Goal: Task Accomplishment & Management: Use online tool/utility

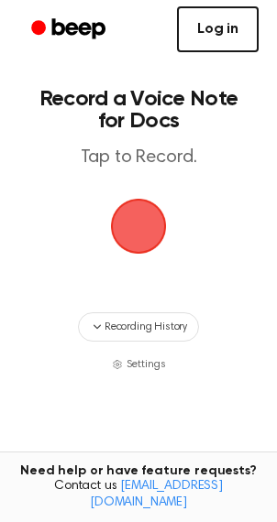
click at [226, 31] on link "Log in" at bounding box center [218, 29] width 82 height 46
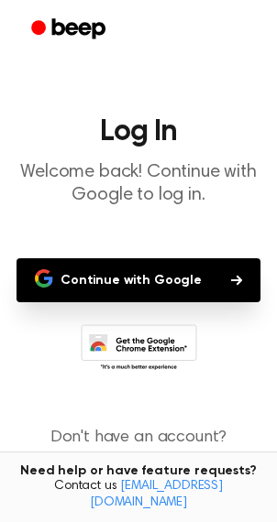
click at [216, 194] on p "Welcome back! Continue with Google to log in." at bounding box center [138, 184] width 247 height 46
click at [195, 279] on button "Continue with Google" at bounding box center [138, 280] width 244 height 44
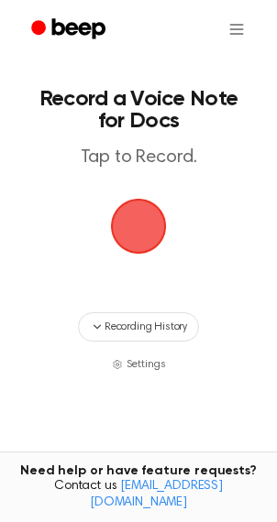
click at [138, 224] on span "button" at bounding box center [138, 226] width 51 height 51
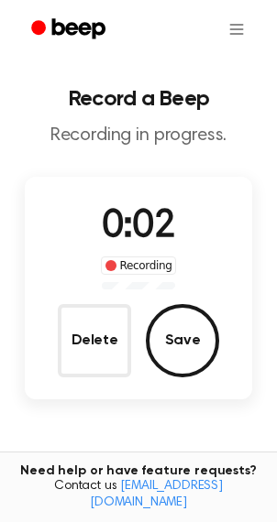
click at [125, 240] on span "0:02" at bounding box center [138, 227] width 73 height 38
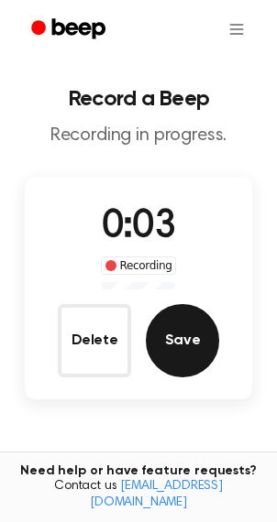
click at [190, 328] on button "Save" at bounding box center [182, 340] width 73 height 73
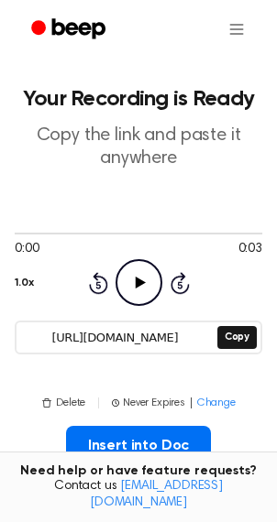
click at [131, 291] on icon "Play Audio" at bounding box center [138, 282] width 47 height 47
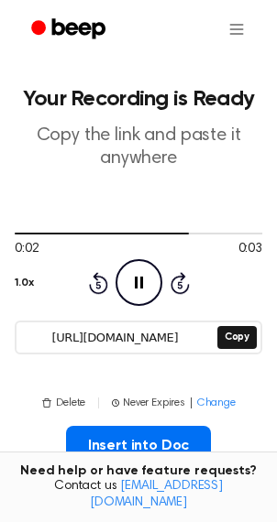
click at [131, 291] on icon "Pause Audio" at bounding box center [138, 282] width 47 height 47
click at [131, 291] on icon "Play Audio" at bounding box center [138, 282] width 47 height 47
click at [131, 291] on icon "Pause Audio" at bounding box center [138, 282] width 47 height 47
click at [132, 292] on icon "Play Audio" at bounding box center [138, 282] width 47 height 47
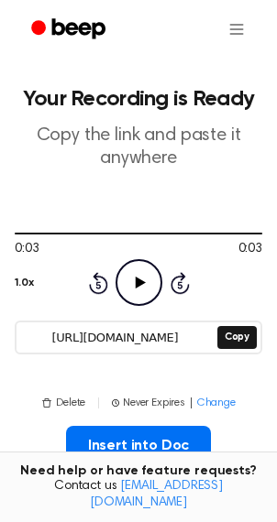
click at [132, 292] on icon "Play Audio" at bounding box center [138, 282] width 47 height 47
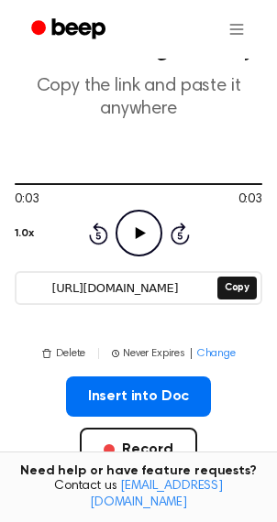
scroll to position [45, 0]
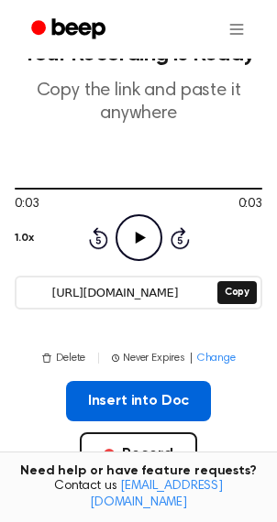
click at [171, 397] on button "Insert into Doc" at bounding box center [139, 401] width 146 height 40
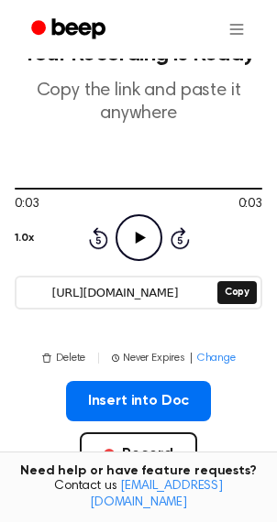
click at [141, 242] on icon "Play Audio" at bounding box center [138, 237] width 47 height 47
click at [141, 242] on icon at bounding box center [139, 238] width 8 height 12
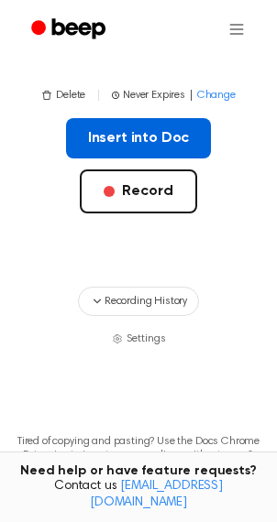
scroll to position [324, 0]
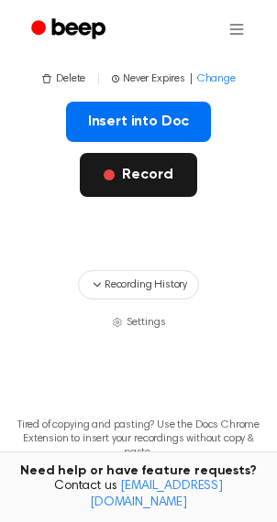
click at [152, 180] on button "Record" at bounding box center [138, 175] width 116 height 44
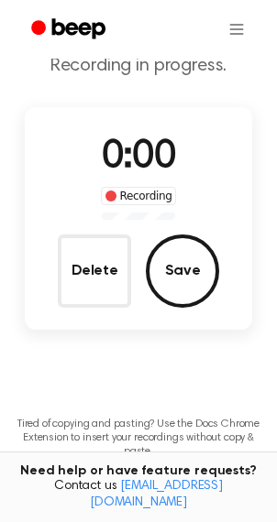
scroll to position [0, 0]
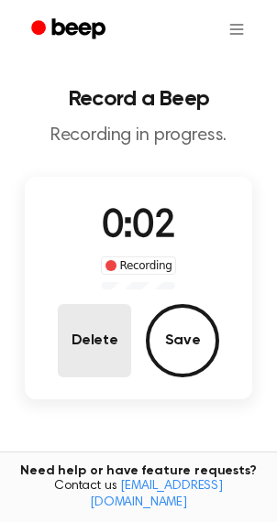
click at [107, 344] on button "Delete" at bounding box center [94, 340] width 73 height 73
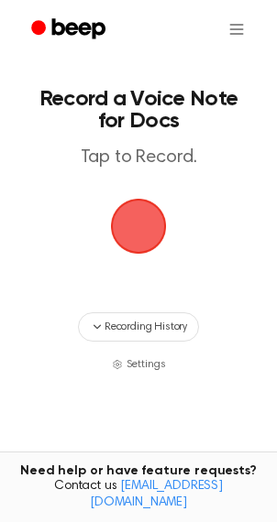
click at [137, 236] on span "button" at bounding box center [138, 226] width 51 height 51
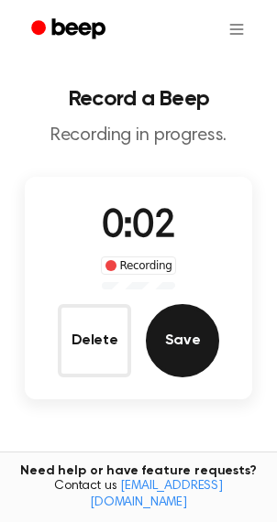
click at [193, 357] on button "Save" at bounding box center [182, 340] width 73 height 73
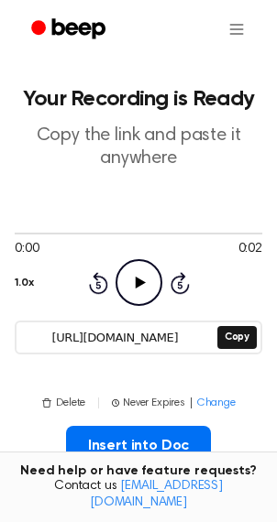
click at [137, 273] on icon "Play Audio" at bounding box center [138, 282] width 47 height 47
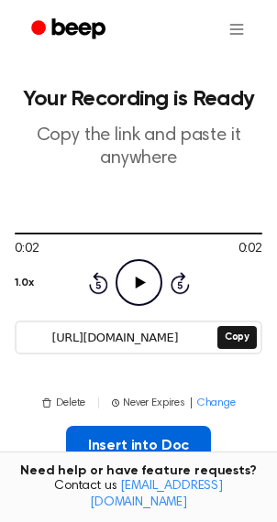
click at [87, 442] on button "Insert into Doc" at bounding box center [139, 446] width 146 height 40
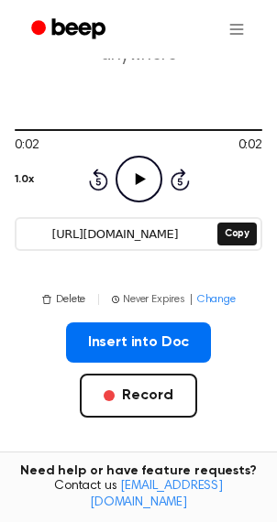
scroll to position [157, 0]
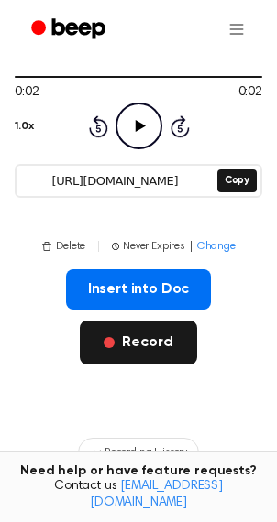
click at [115, 354] on button "Record" at bounding box center [138, 343] width 116 height 44
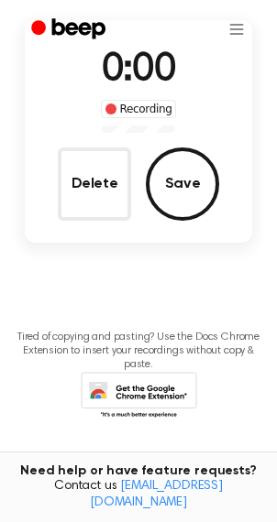
scroll to position [0, 0]
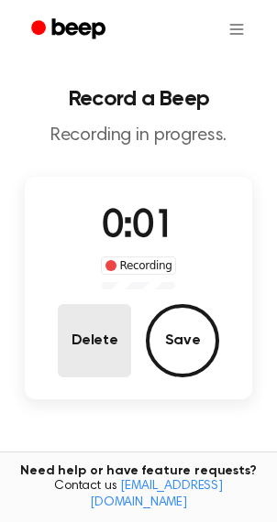
click at [82, 325] on button "Delete" at bounding box center [94, 340] width 73 height 73
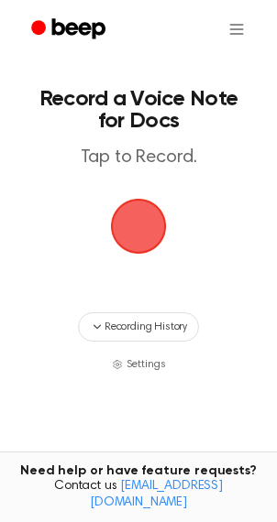
click at [153, 240] on span "button" at bounding box center [138, 226] width 51 height 51
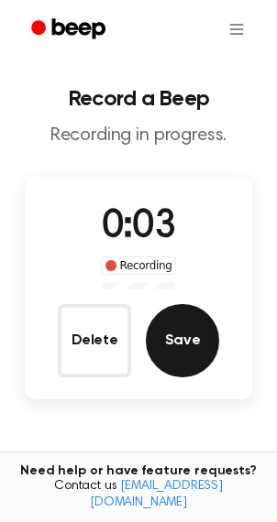
click at [188, 335] on button "Save" at bounding box center [182, 340] width 73 height 73
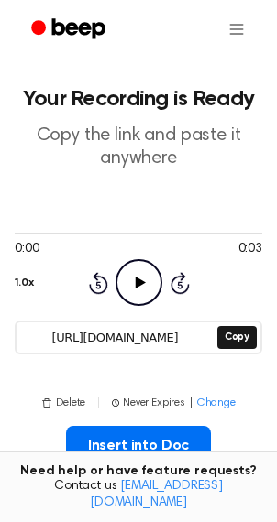
click at [154, 287] on icon "Play Audio" at bounding box center [138, 282] width 47 height 47
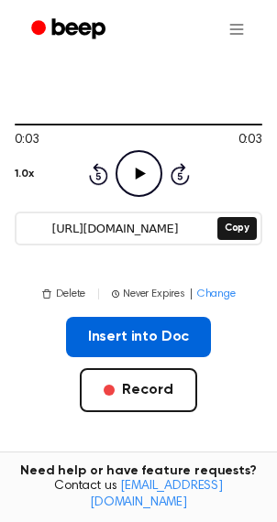
scroll to position [113, 0]
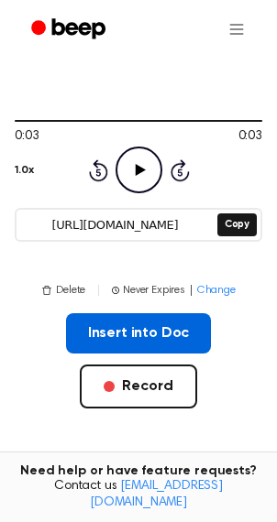
click at [133, 337] on button "Insert into Doc" at bounding box center [139, 333] width 146 height 40
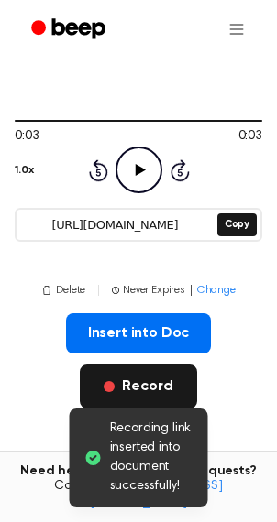
click at [170, 379] on button "Record" at bounding box center [138, 387] width 116 height 44
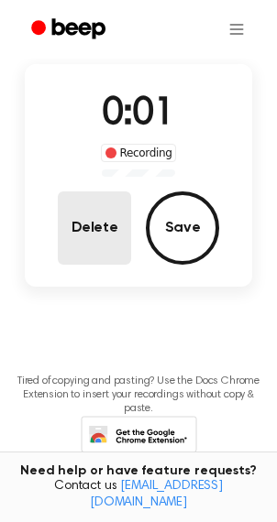
click at [112, 235] on button "Delete" at bounding box center [94, 228] width 73 height 73
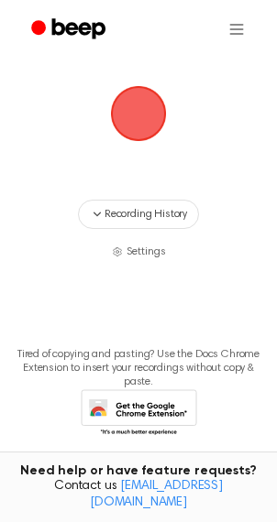
scroll to position [86, 0]
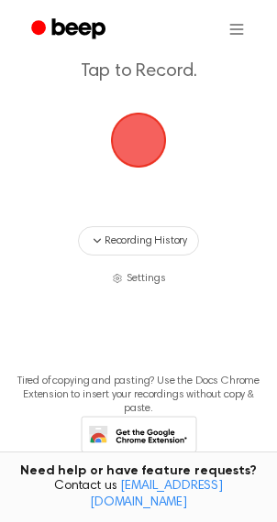
click at [123, 145] on span "button" at bounding box center [138, 140] width 51 height 51
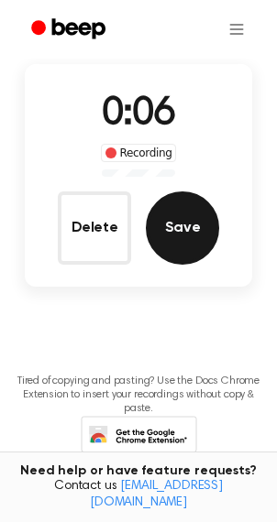
click at [202, 225] on button "Save" at bounding box center [182, 228] width 73 height 73
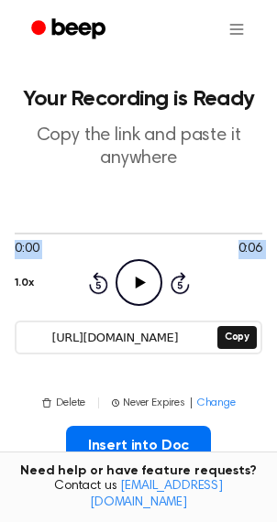
drag, startPoint x: 202, startPoint y: 225, endPoint x: 135, endPoint y: 283, distance: 89.0
click at [135, 283] on div "0:00 0:06 1.0x Rewind 5 seconds Play Audio Skip 5 seconds" at bounding box center [138, 265] width 247 height 81
click at [137, 283] on icon at bounding box center [140, 283] width 10 height 12
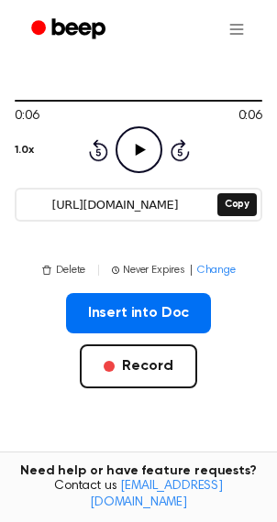
scroll to position [143, 0]
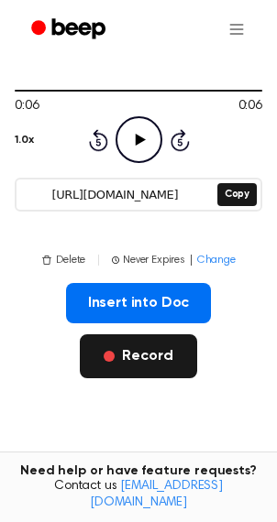
click at [134, 366] on button "Record" at bounding box center [138, 356] width 116 height 44
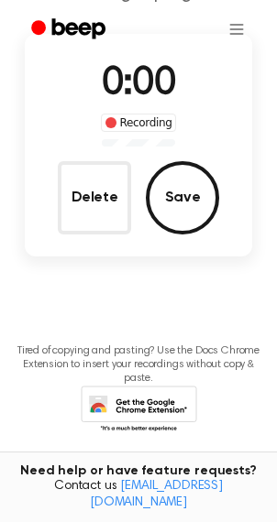
scroll to position [0, 0]
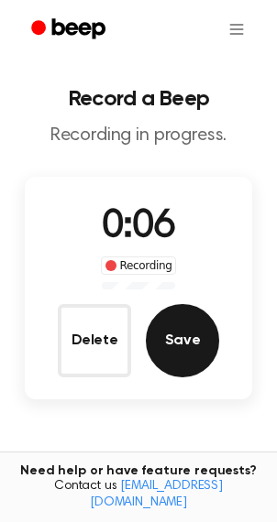
click at [193, 345] on button "Save" at bounding box center [182, 340] width 73 height 73
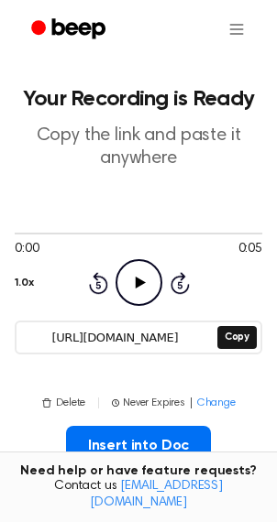
click at [145, 290] on icon "Play Audio" at bounding box center [138, 282] width 47 height 47
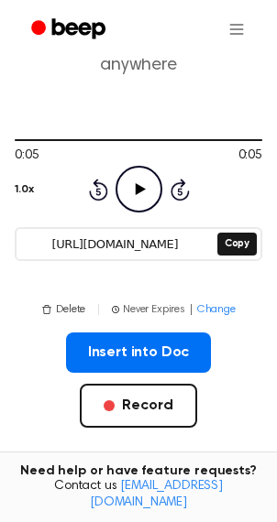
scroll to position [116, 0]
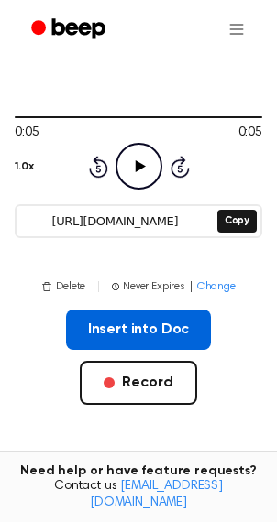
click at [153, 332] on button "Insert into Doc" at bounding box center [139, 330] width 146 height 40
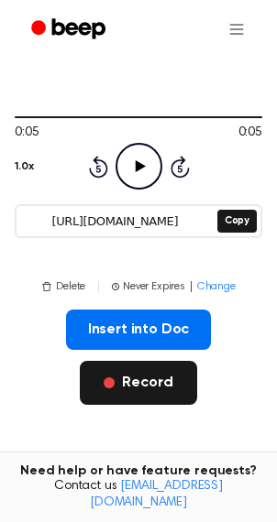
click at [99, 378] on button "Record" at bounding box center [138, 383] width 116 height 44
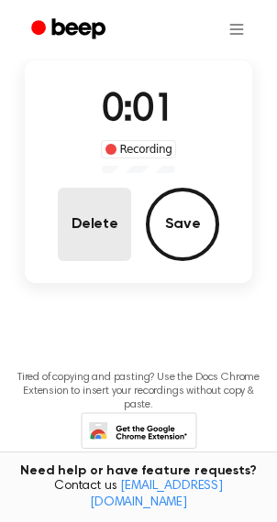
click at [99, 229] on button "Delete" at bounding box center [94, 224] width 73 height 73
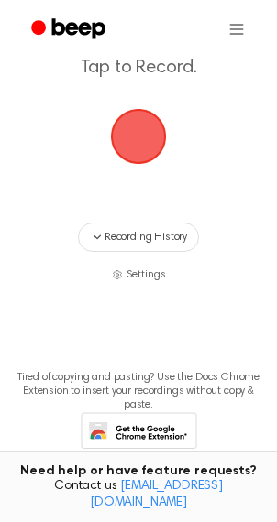
click at [137, 140] on span "button" at bounding box center [138, 136] width 51 height 51
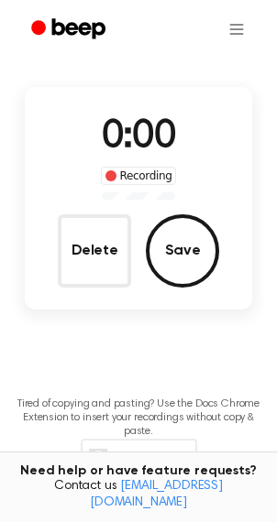
scroll to position [116, 0]
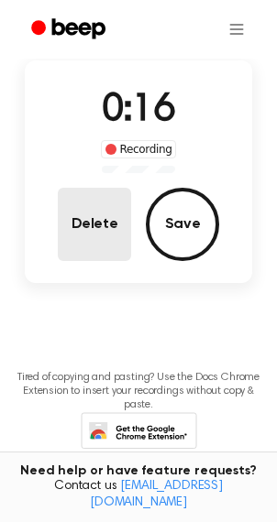
click at [106, 208] on button "Delete" at bounding box center [94, 224] width 73 height 73
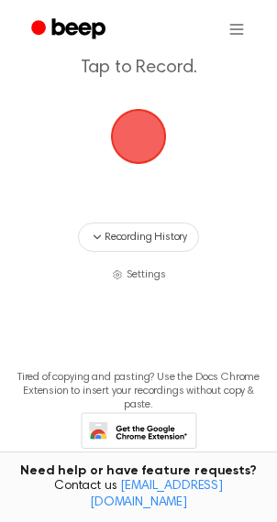
click at [151, 147] on span "button" at bounding box center [138, 136] width 51 height 51
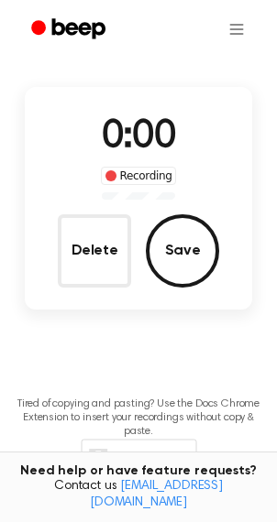
scroll to position [116, 0]
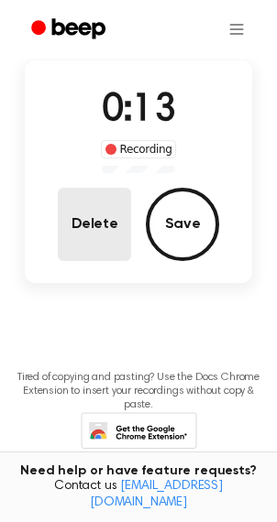
click at [105, 243] on button "Delete" at bounding box center [94, 224] width 73 height 73
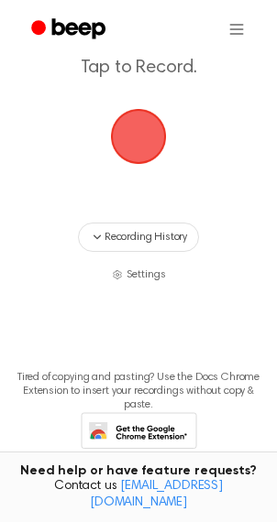
click at [137, 158] on span "button" at bounding box center [138, 136] width 51 height 51
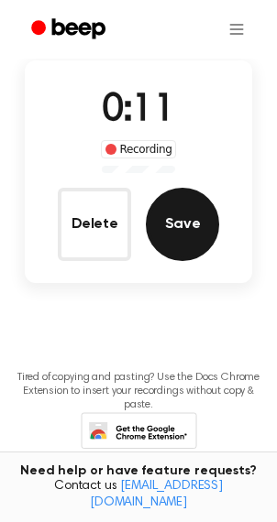
click at [176, 227] on button "Save" at bounding box center [182, 224] width 73 height 73
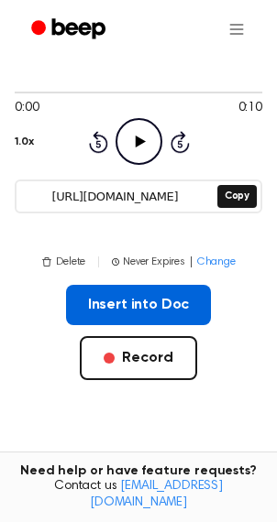
scroll to position [145, 0]
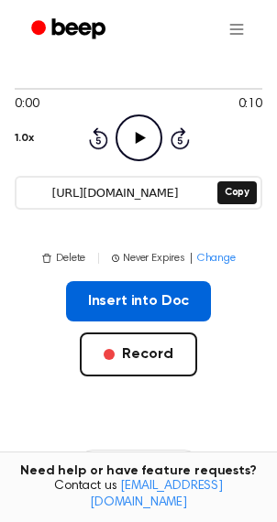
click at [157, 308] on button "Insert into Doc" at bounding box center [139, 301] width 146 height 40
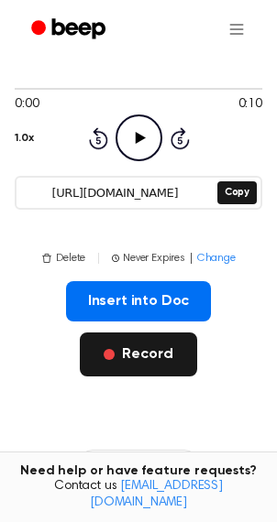
click at [152, 352] on button "Record" at bounding box center [138, 355] width 116 height 44
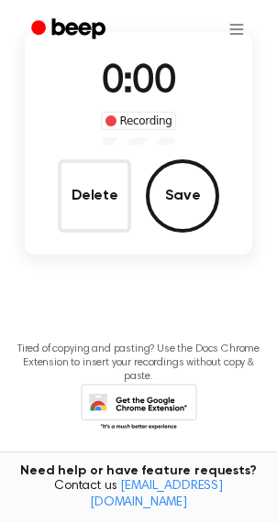
scroll to position [0, 0]
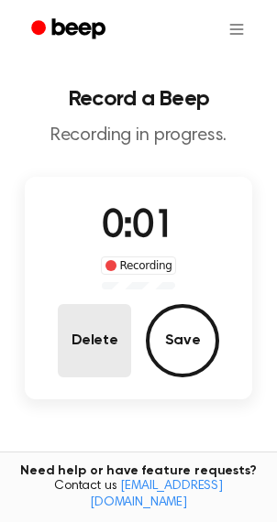
click at [87, 362] on button "Delete" at bounding box center [94, 340] width 73 height 73
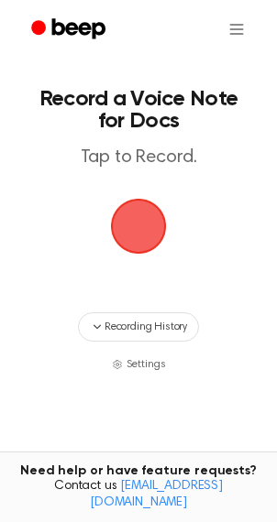
click at [138, 231] on span "button" at bounding box center [138, 226] width 51 height 51
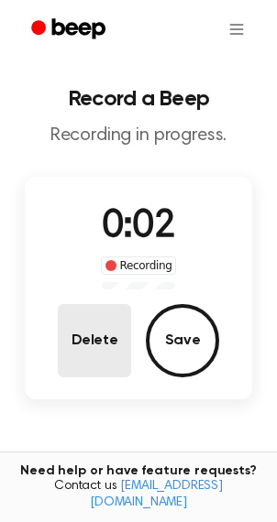
click at [113, 368] on button "Delete" at bounding box center [94, 340] width 73 height 73
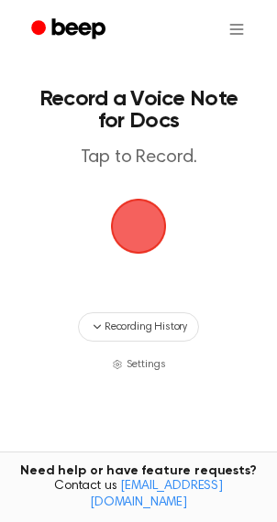
click at [133, 240] on span "button" at bounding box center [138, 226] width 51 height 51
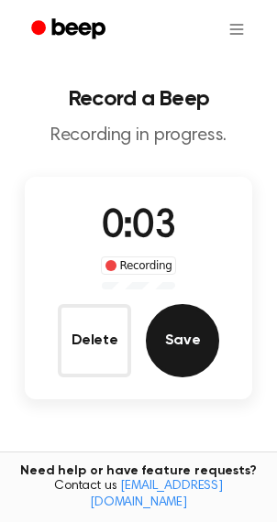
click at [173, 334] on button "Save" at bounding box center [182, 340] width 73 height 73
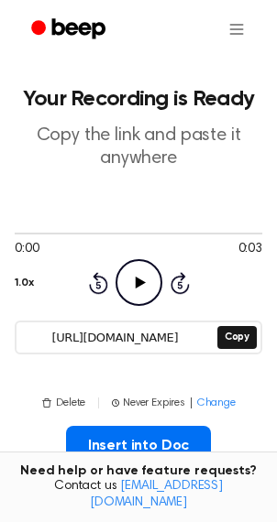
scroll to position [46, 0]
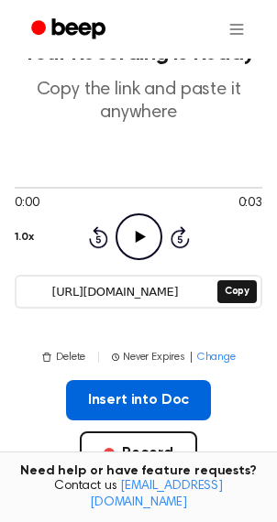
click at [137, 396] on button "Insert into Doc" at bounding box center [139, 400] width 146 height 40
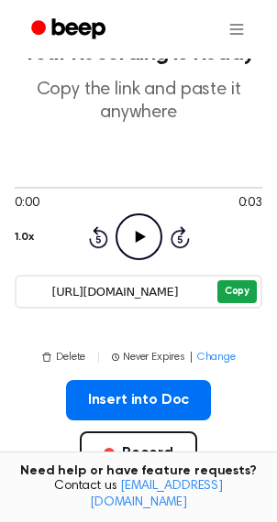
click at [245, 290] on button "Copy" at bounding box center [236, 291] width 39 height 23
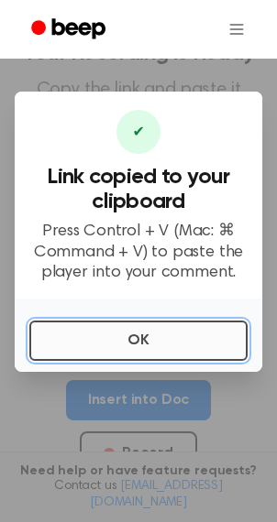
click at [105, 333] on button "OK" at bounding box center [138, 341] width 218 height 40
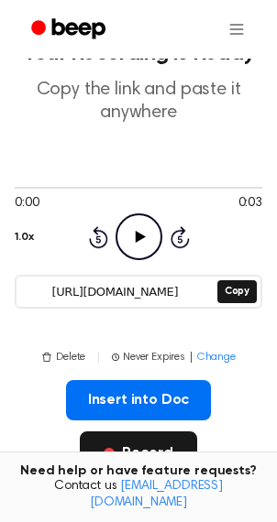
click at [132, 466] on button "Record" at bounding box center [138, 454] width 116 height 44
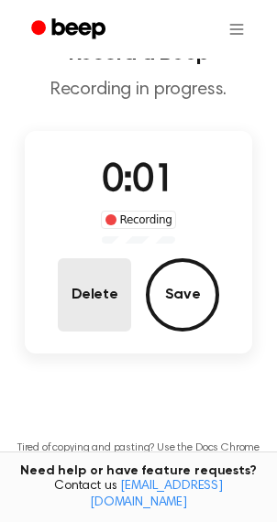
click at [96, 293] on button "Delete" at bounding box center [94, 294] width 73 height 73
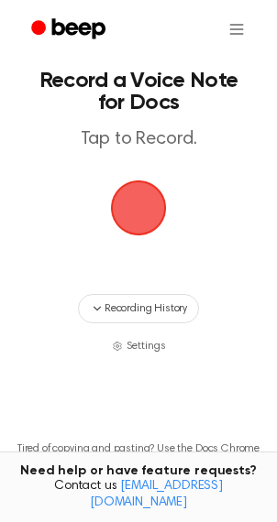
click at [152, 209] on span "button" at bounding box center [138, 207] width 51 height 51
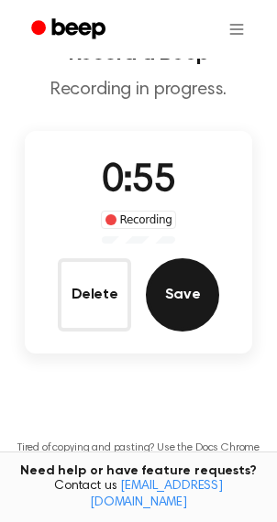
click at [187, 290] on button "Save" at bounding box center [182, 294] width 73 height 73
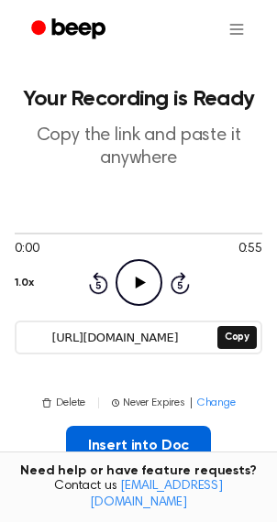
click at [186, 451] on button "Insert into Doc" at bounding box center [139, 446] width 146 height 40
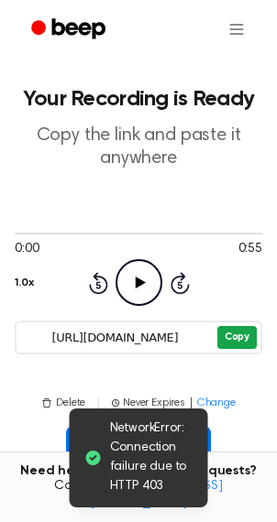
click at [244, 343] on button "Copy" at bounding box center [236, 337] width 39 height 23
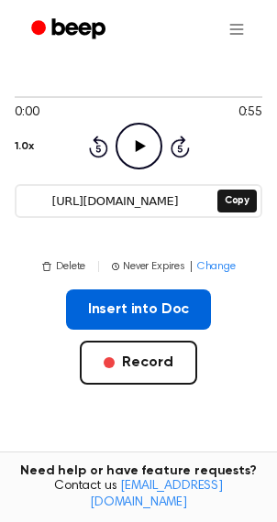
scroll to position [179, 0]
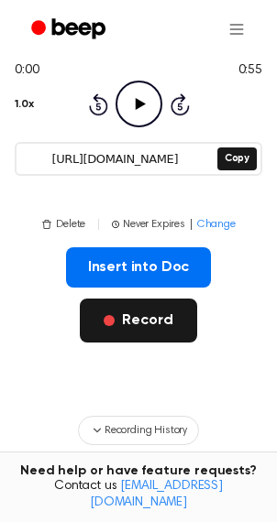
click at [153, 327] on button "Record" at bounding box center [138, 321] width 116 height 44
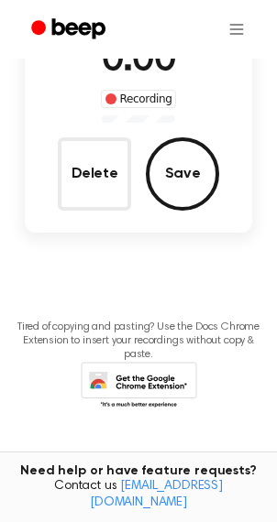
scroll to position [85, 0]
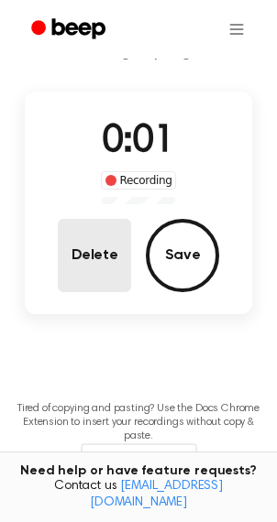
click at [98, 268] on button "Delete" at bounding box center [94, 255] width 73 height 73
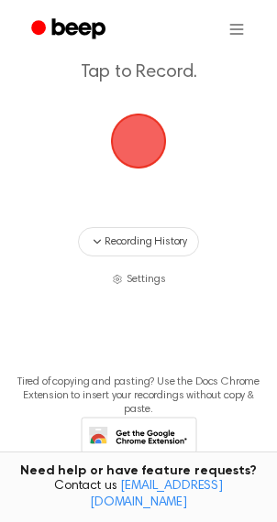
scroll to position [58, 0]
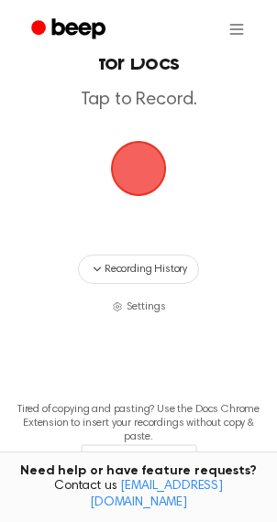
click at [135, 182] on span "button" at bounding box center [138, 168] width 51 height 51
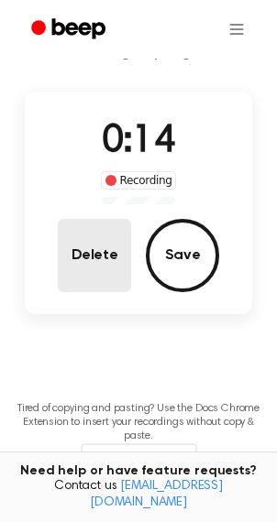
click at [114, 271] on button "Delete" at bounding box center [94, 255] width 73 height 73
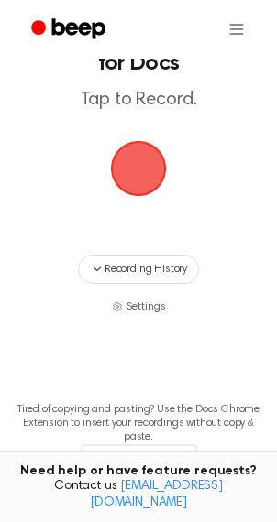
click at [132, 152] on span "button" at bounding box center [138, 168] width 51 height 51
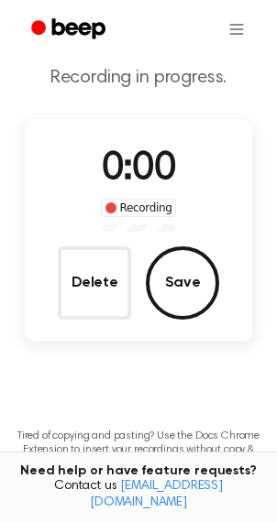
scroll to position [85, 0]
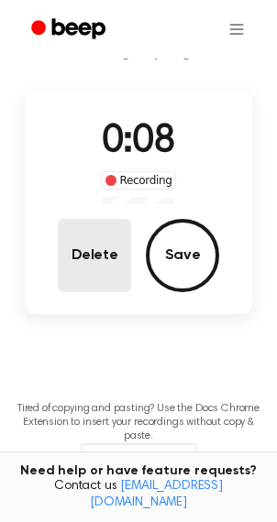
click at [92, 243] on button "Delete" at bounding box center [94, 255] width 73 height 73
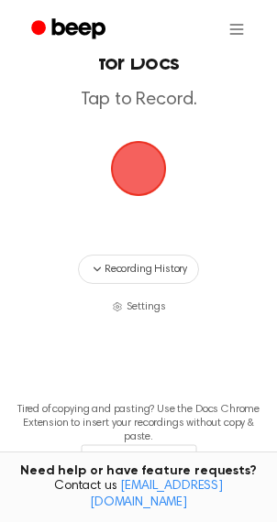
click at [129, 156] on span "button" at bounding box center [138, 168] width 51 height 51
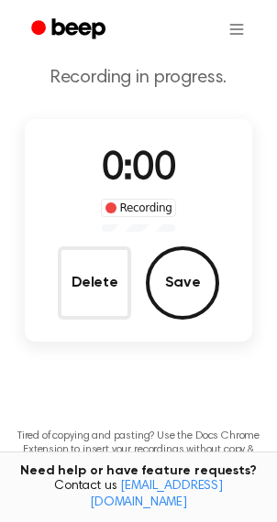
scroll to position [85, 0]
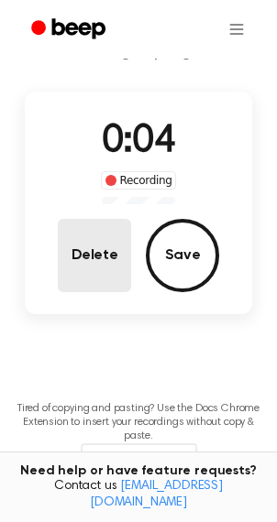
click at [111, 231] on button "Delete" at bounding box center [94, 255] width 73 height 73
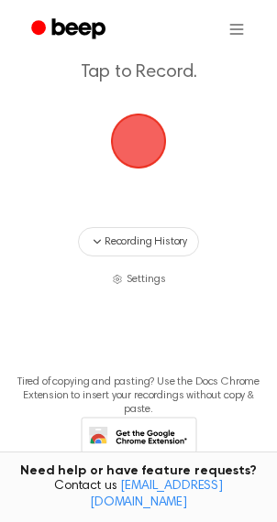
scroll to position [58, 0]
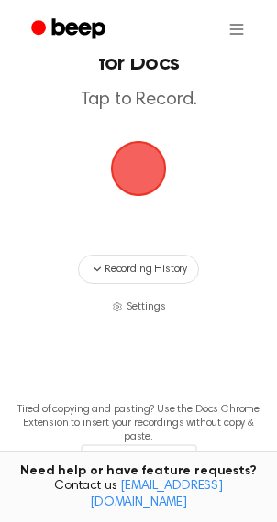
click at [123, 176] on span "button" at bounding box center [138, 168] width 51 height 51
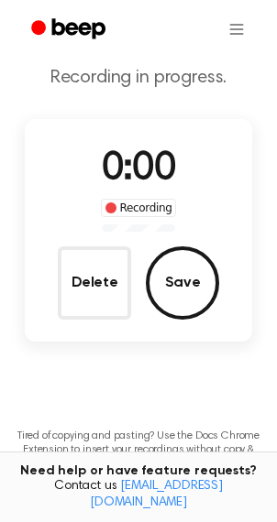
scroll to position [85, 0]
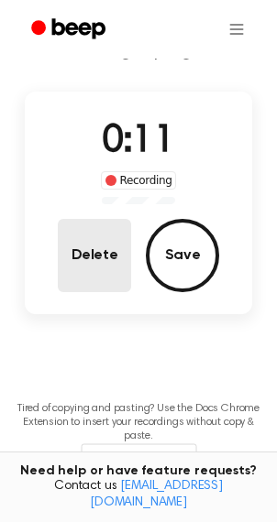
click at [105, 255] on button "Delete" at bounding box center [94, 255] width 73 height 73
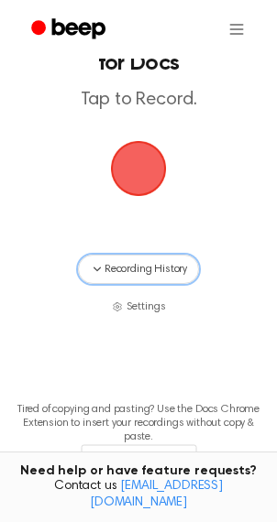
click at [105, 255] on button "Recording History" at bounding box center [138, 269] width 121 height 29
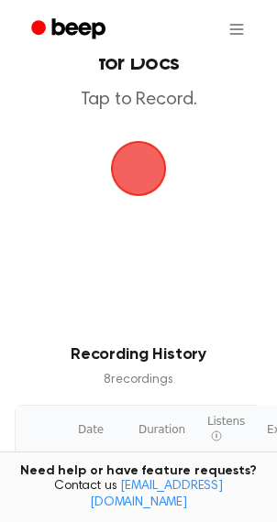
click at [139, 165] on span "button" at bounding box center [138, 168] width 51 height 51
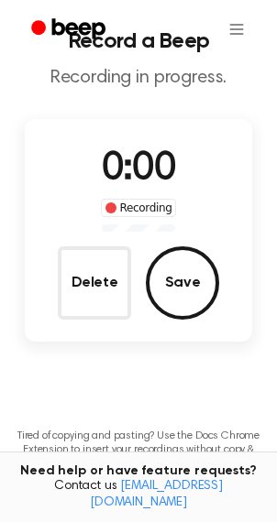
scroll to position [0, 0]
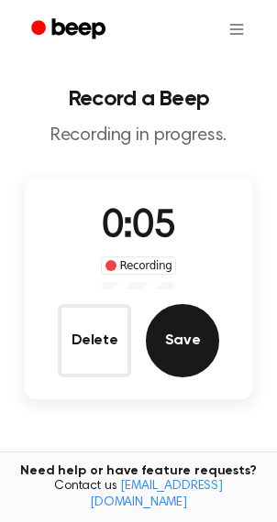
click at [184, 348] on button "Save" at bounding box center [182, 340] width 73 height 73
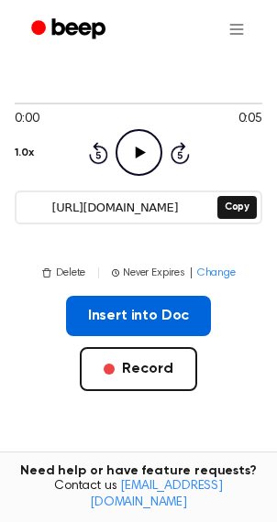
scroll to position [156, 0]
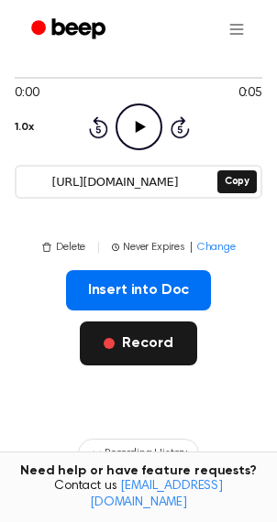
click at [153, 351] on button "Record" at bounding box center [138, 344] width 116 height 44
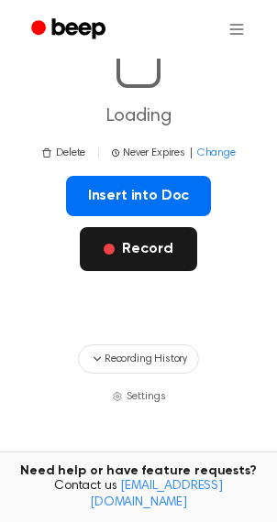
scroll to position [0, 0]
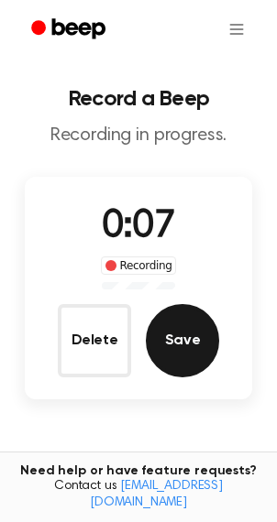
click at [188, 348] on button "Save" at bounding box center [182, 340] width 73 height 73
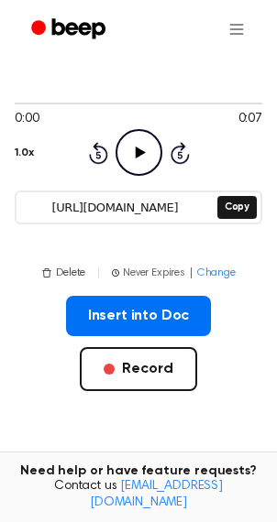
scroll to position [144, 0]
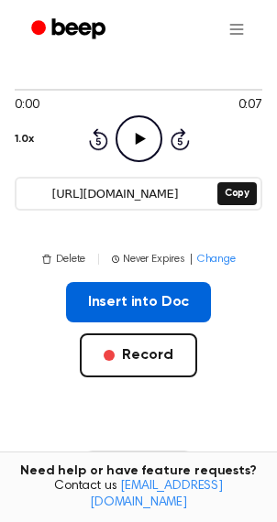
click at [170, 294] on button "Insert into Doc" at bounding box center [139, 302] width 146 height 40
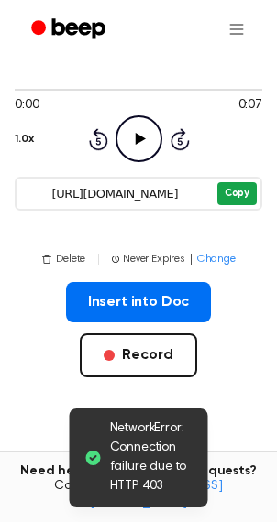
click at [237, 192] on button "Copy" at bounding box center [236, 193] width 39 height 23
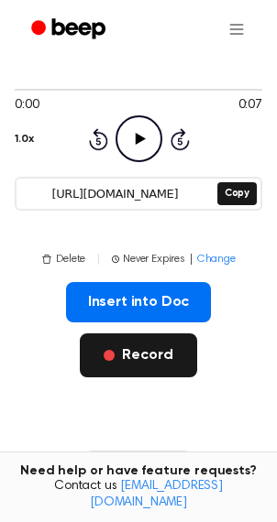
click at [135, 358] on button "Record" at bounding box center [138, 356] width 116 height 44
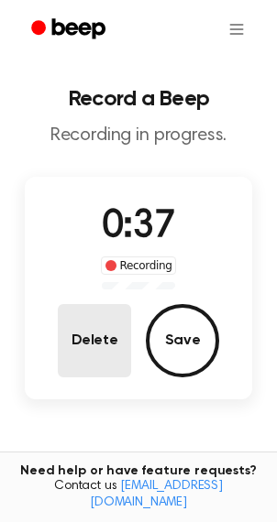
click at [120, 351] on button "Delete" at bounding box center [94, 340] width 73 height 73
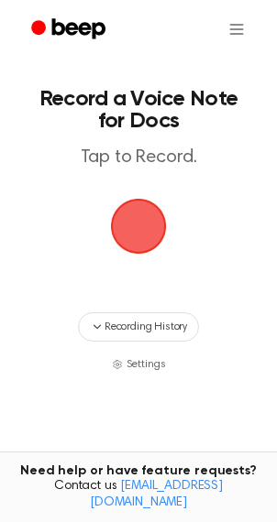
click at [137, 227] on span "button" at bounding box center [138, 226] width 51 height 51
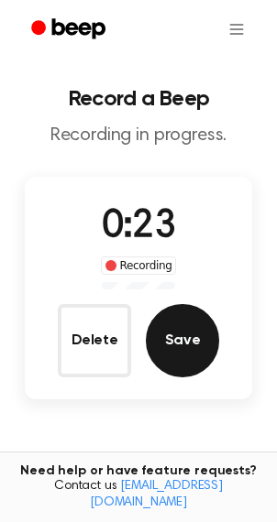
click at [180, 337] on button "Save" at bounding box center [182, 340] width 73 height 73
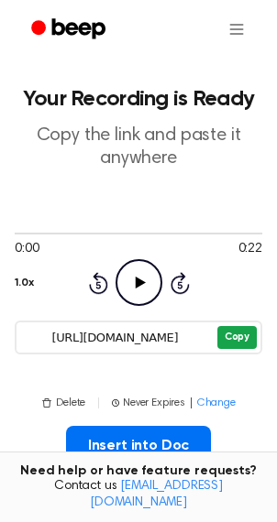
click at [244, 333] on button "Copy" at bounding box center [236, 337] width 39 height 23
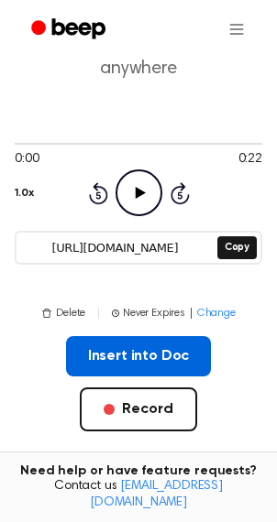
scroll to position [96, 0]
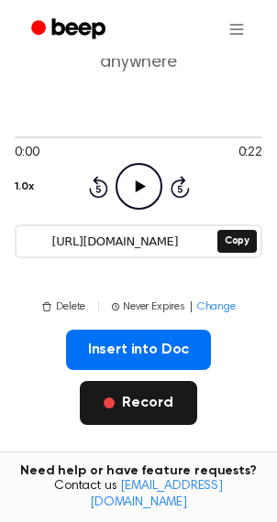
click at [149, 399] on button "Record" at bounding box center [138, 403] width 116 height 44
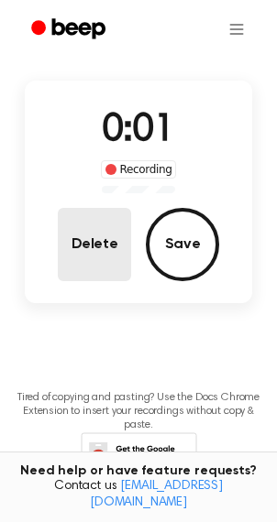
click at [94, 256] on button "Delete" at bounding box center [94, 244] width 73 height 73
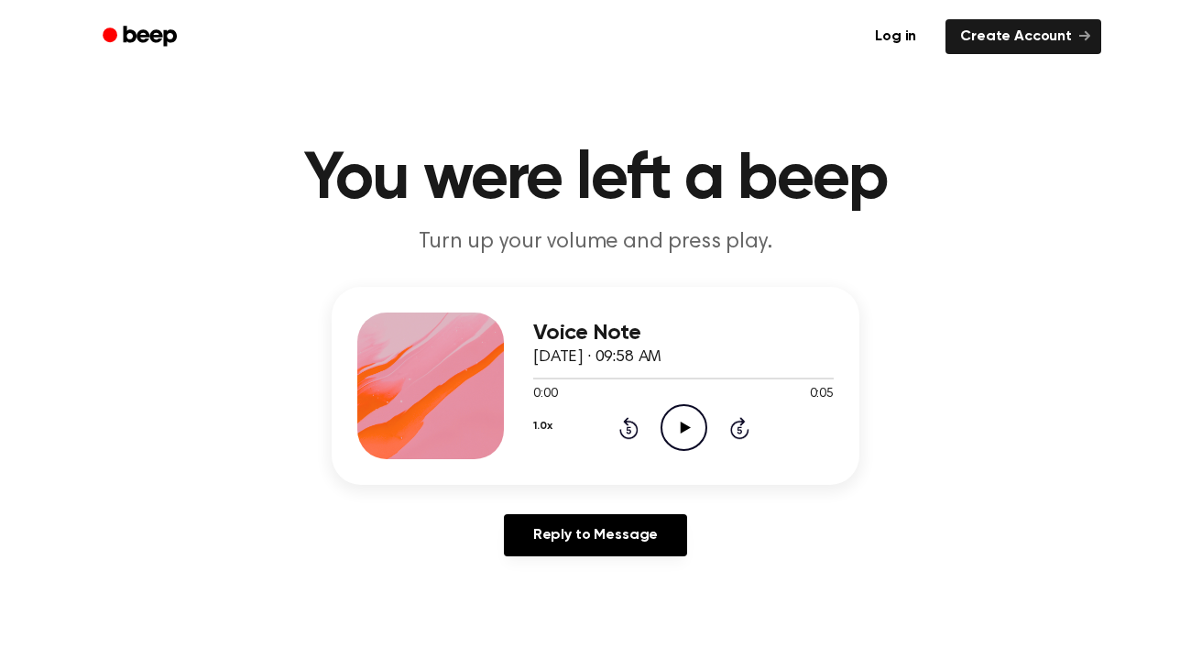
click at [687, 424] on icon "Play Audio" at bounding box center [684, 427] width 47 height 47
click at [687, 422] on icon "Play Audio" at bounding box center [684, 427] width 47 height 47
click at [687, 425] on icon "Play Audio" at bounding box center [684, 427] width 47 height 47
click at [685, 419] on icon "Play Audio" at bounding box center [684, 427] width 47 height 47
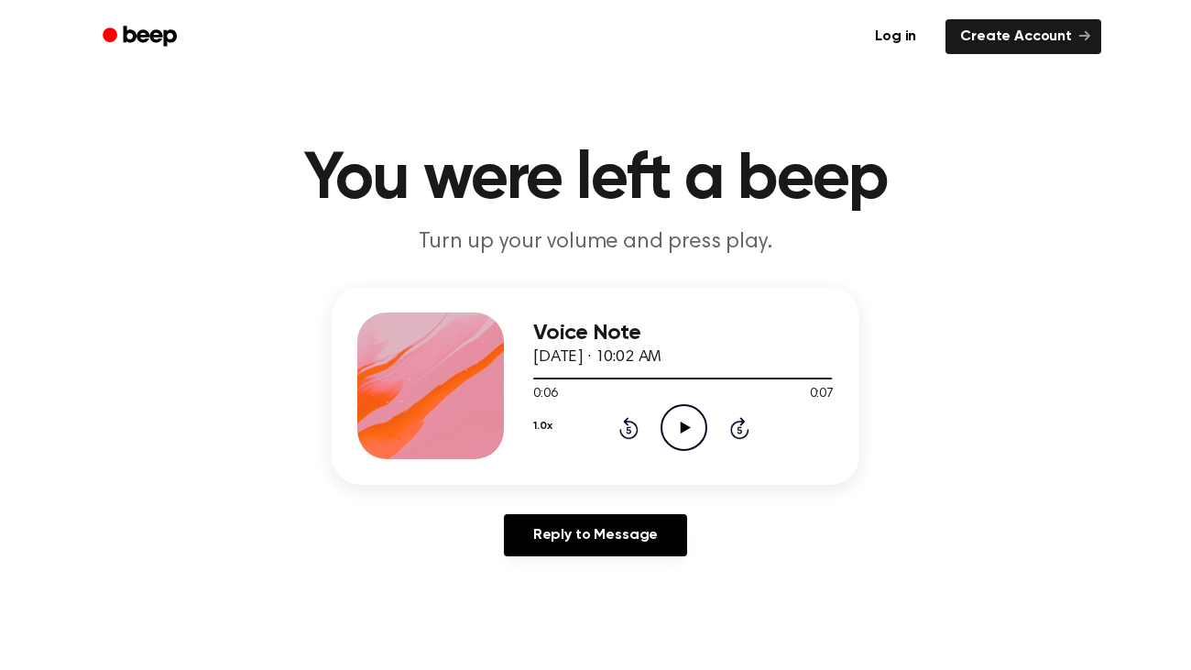
click at [679, 422] on icon "Play Audio" at bounding box center [684, 427] width 47 height 47
click at [683, 414] on icon "Play Audio" at bounding box center [684, 427] width 47 height 47
click at [686, 425] on icon "Play Audio" at bounding box center [684, 427] width 47 height 47
click at [689, 414] on icon "Play Audio" at bounding box center [684, 427] width 47 height 47
click at [685, 432] on icon "Play Audio" at bounding box center [684, 427] width 47 height 47
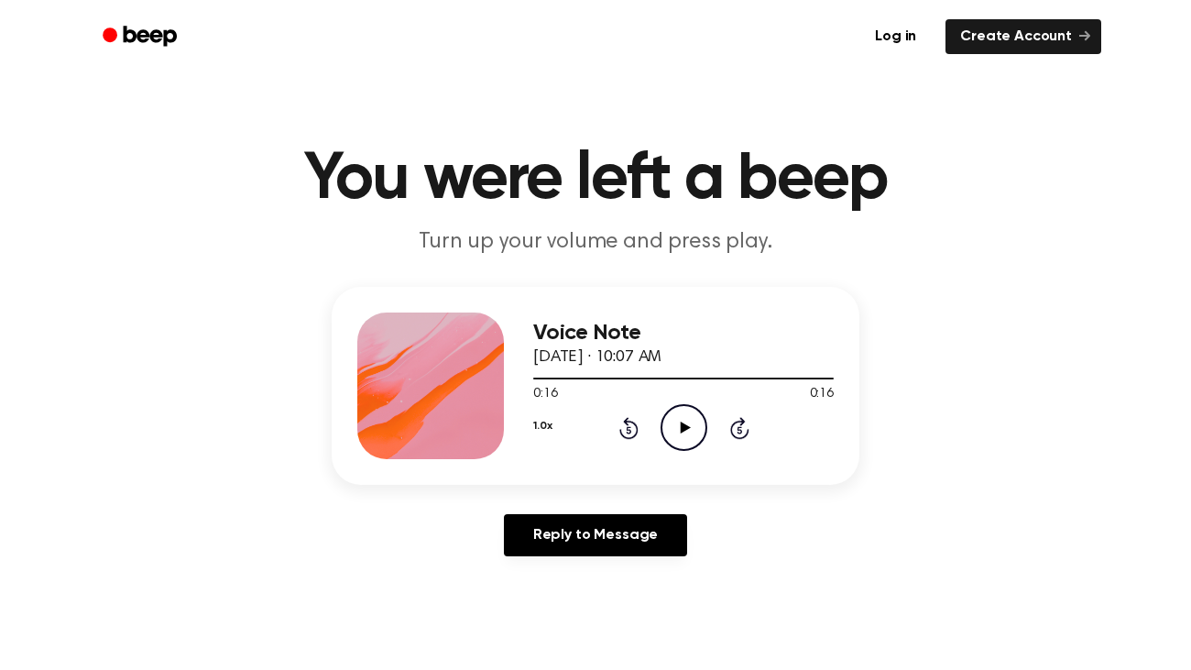
click at [702, 419] on icon "Play Audio" at bounding box center [684, 427] width 47 height 47
click at [545, 378] on div at bounding box center [683, 379] width 301 height 2
click at [680, 412] on icon "Play Audio" at bounding box center [684, 427] width 47 height 47
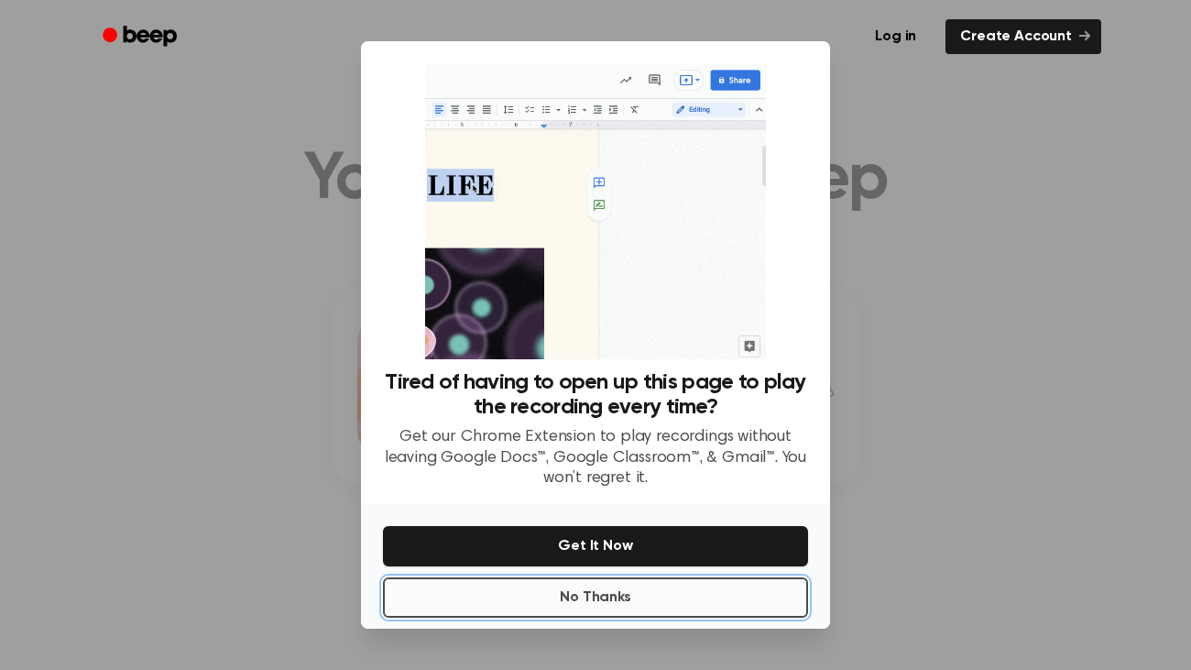
click at [672, 592] on button "No Thanks" at bounding box center [595, 597] width 425 height 40
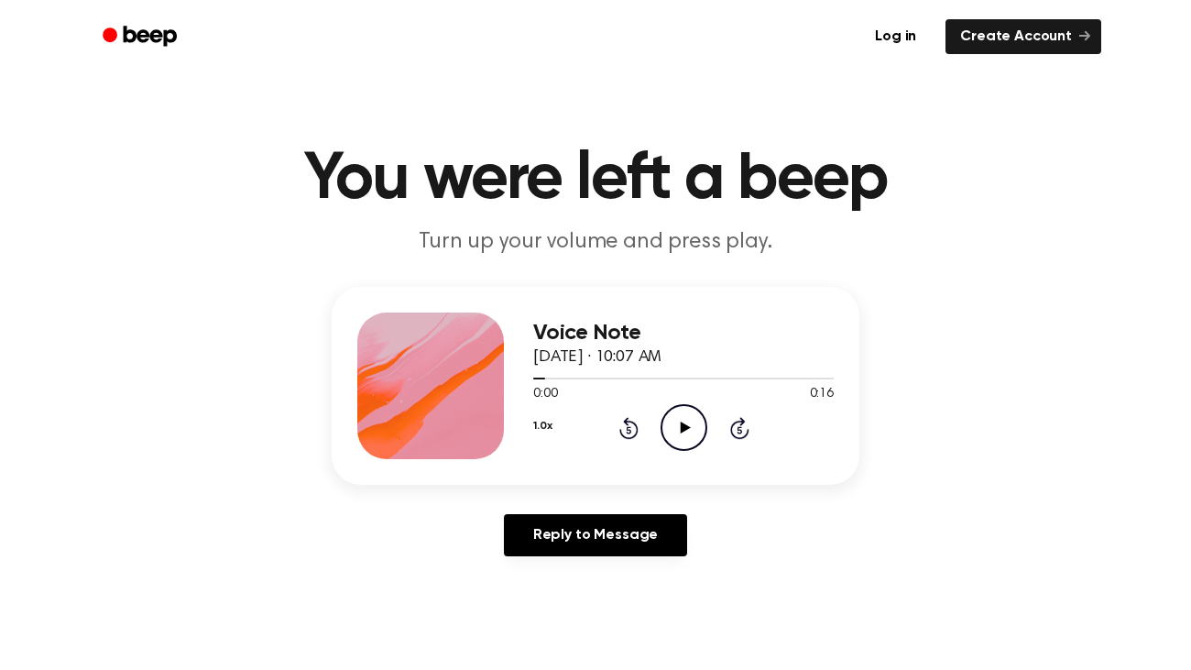
click at [693, 439] on icon "Play Audio" at bounding box center [684, 427] width 47 height 47
click at [674, 412] on icon "Play Audio" at bounding box center [684, 427] width 47 height 47
click at [685, 421] on icon "Play Audio" at bounding box center [684, 427] width 47 height 47
click at [694, 414] on icon "Play Audio" at bounding box center [684, 427] width 47 height 47
click at [698, 426] on icon "Play Audio" at bounding box center [684, 427] width 47 height 47
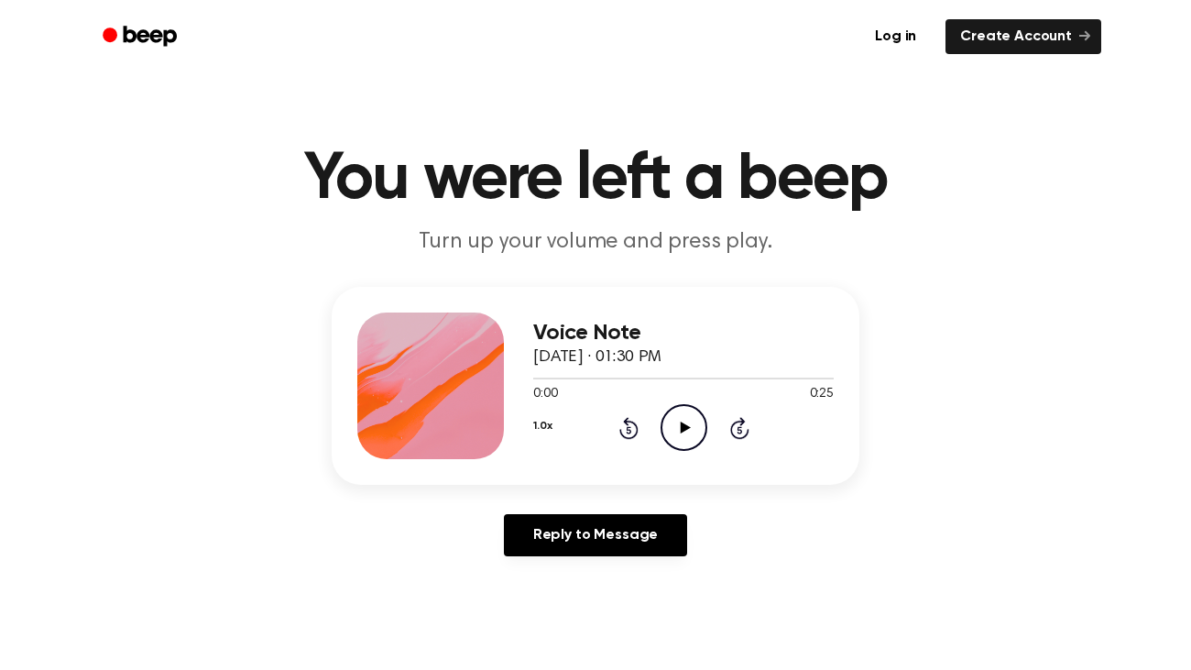
click at [677, 433] on icon "Play Audio" at bounding box center [684, 427] width 47 height 47
click at [683, 426] on icon at bounding box center [685, 428] width 10 height 12
click at [679, 421] on icon "Play Audio" at bounding box center [684, 427] width 47 height 47
click at [692, 433] on icon "Play Audio" at bounding box center [684, 427] width 47 height 47
click at [690, 422] on icon "Play Audio" at bounding box center [684, 427] width 47 height 47
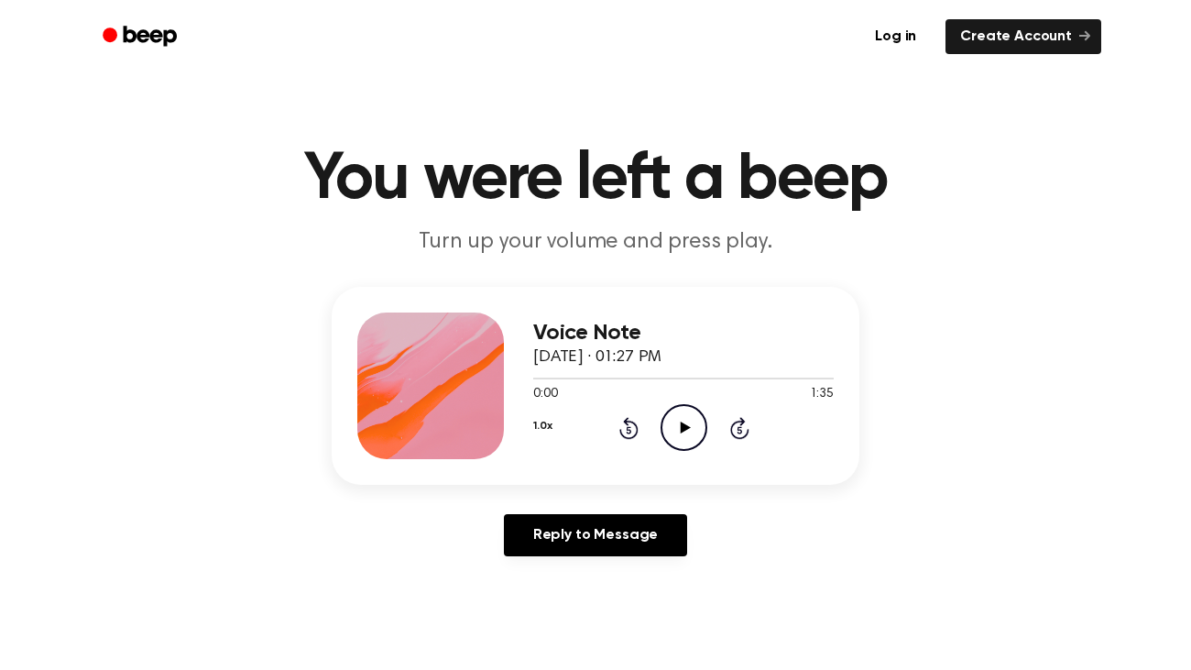
click at [685, 431] on icon "Play Audio" at bounding box center [684, 427] width 47 height 47
click at [685, 415] on icon "Play Audio" at bounding box center [684, 427] width 47 height 47
click at [684, 432] on icon "Play Audio" at bounding box center [684, 427] width 47 height 47
click at [688, 434] on icon "Play Audio" at bounding box center [684, 427] width 47 height 47
click at [684, 417] on icon "Play Audio" at bounding box center [684, 427] width 47 height 47
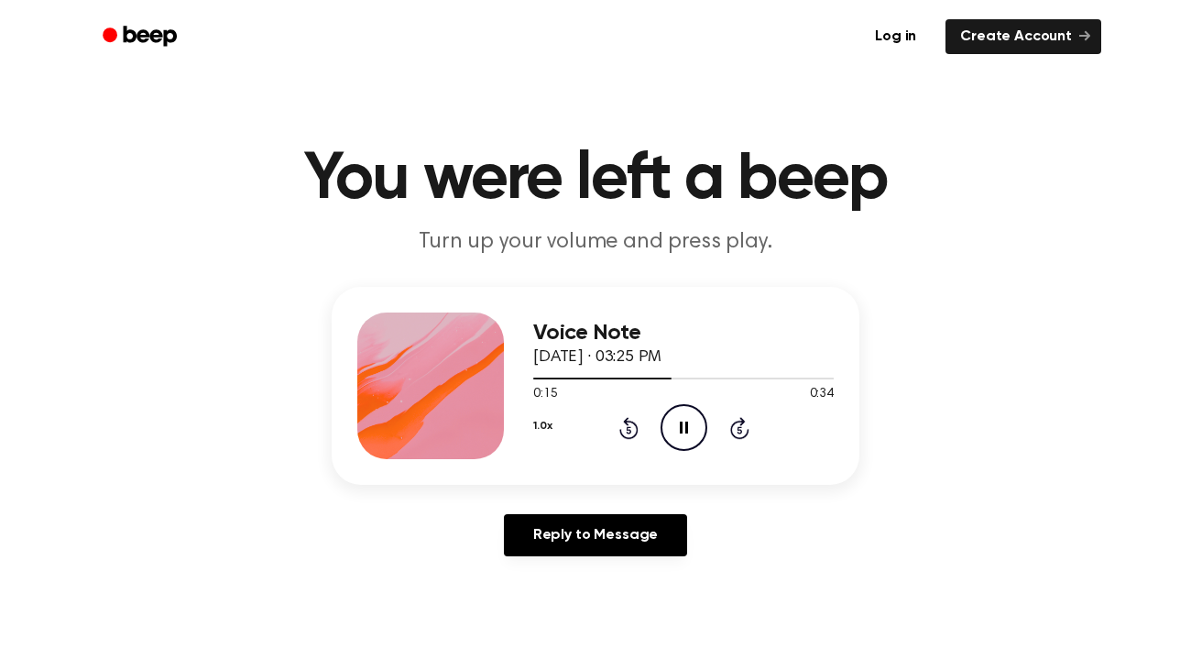
click at [684, 417] on icon "Pause Audio" at bounding box center [684, 427] width 47 height 47
